Goal: Use online tool/utility: Utilize a website feature to perform a specific function

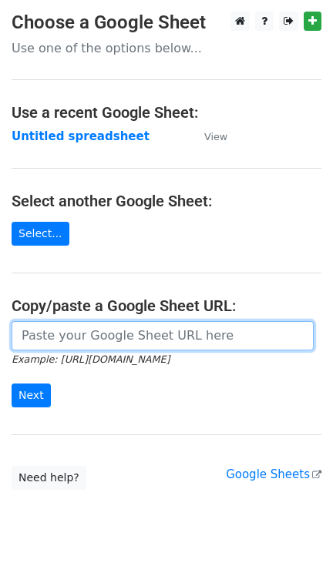
click at [78, 334] on input "url" at bounding box center [163, 335] width 302 height 29
paste input "[URL][DOMAIN_NAME]"
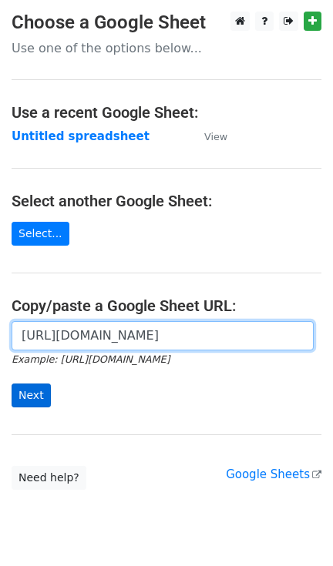
type input "[URL][DOMAIN_NAME]"
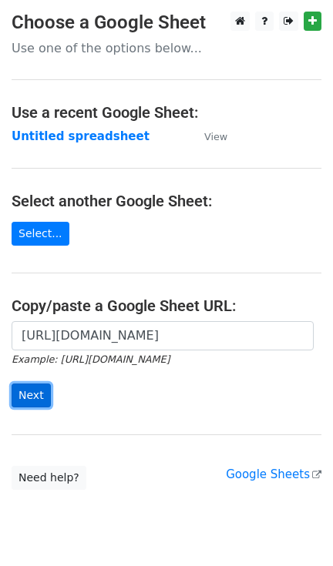
drag, startPoint x: 18, startPoint y: 398, endPoint x: 11, endPoint y: 388, distance: 12.6
click at [18, 397] on input "Next" at bounding box center [31, 396] width 39 height 24
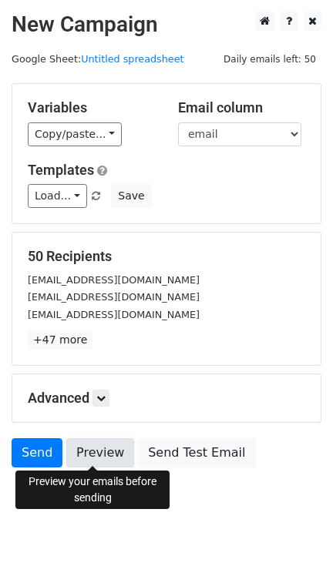
click at [97, 450] on link "Preview" at bounding box center [100, 452] width 68 height 29
